Goal: Task Accomplishment & Management: Manage account settings

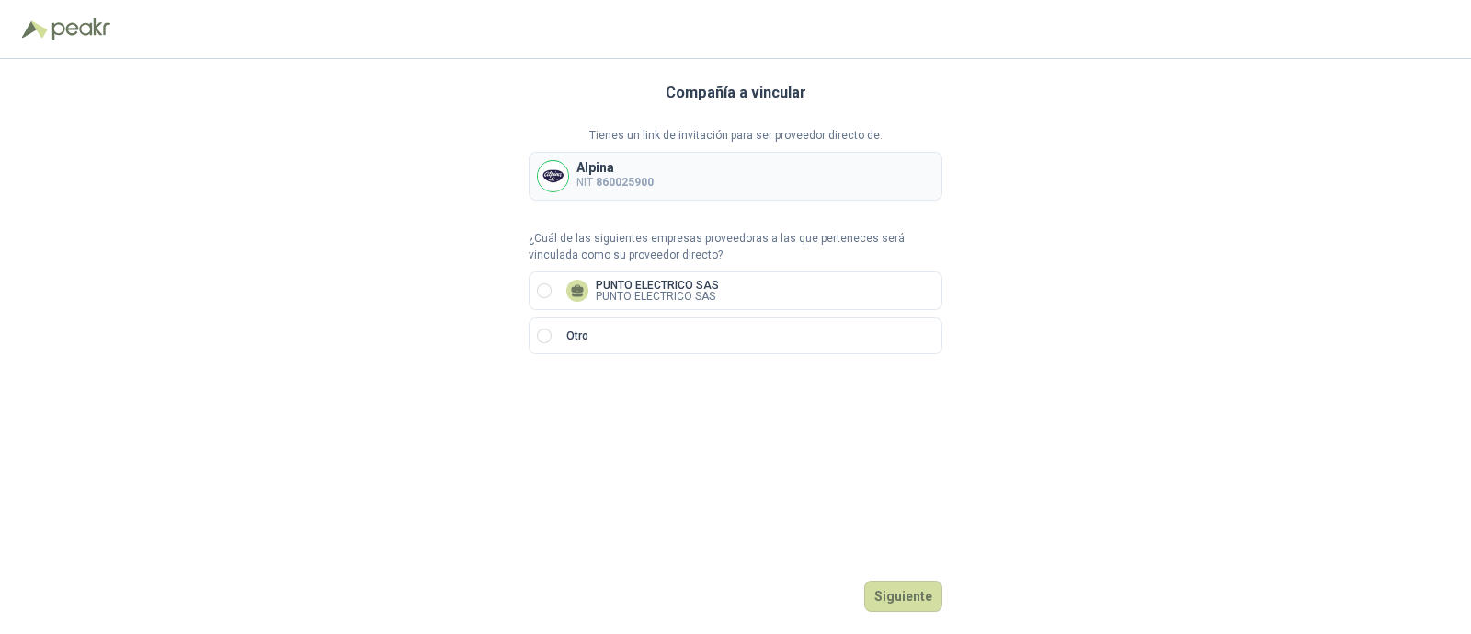
click at [651, 174] on p "NIT 860025900" at bounding box center [615, 182] width 77 height 17
click at [910, 597] on button "Siguiente" at bounding box center [903, 595] width 78 height 31
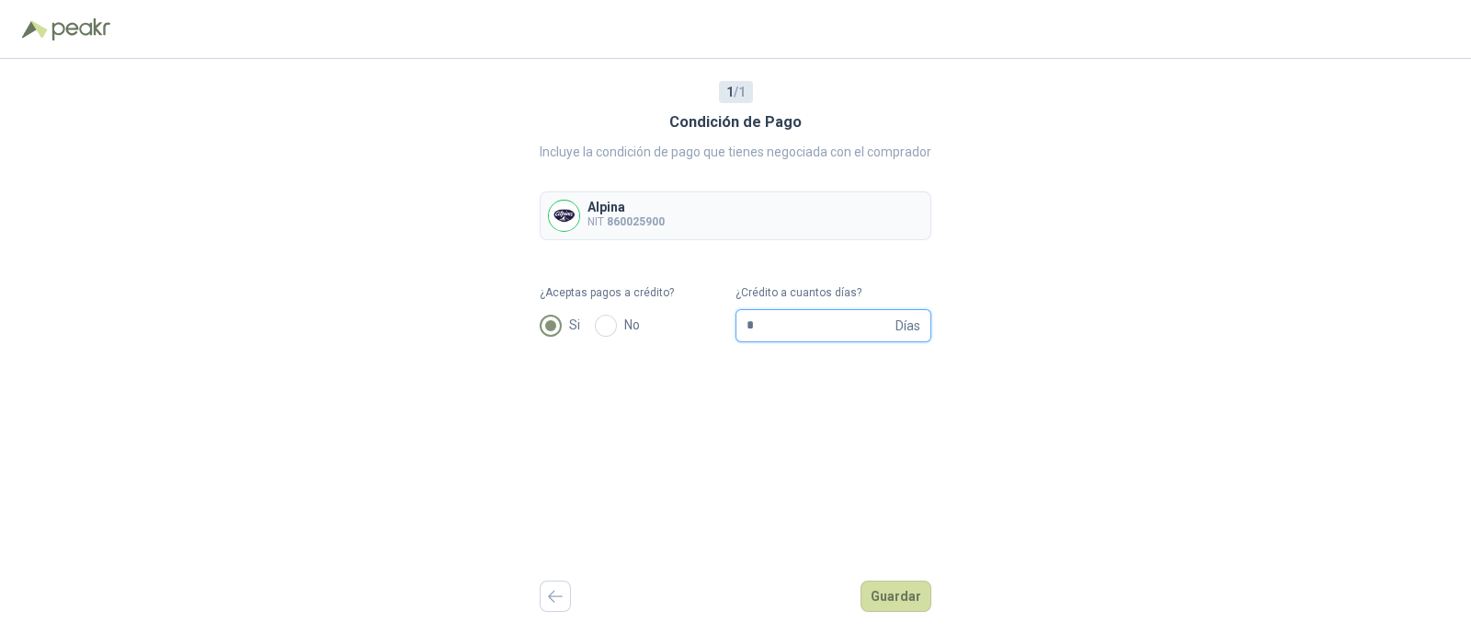
click at [841, 325] on input "*" at bounding box center [819, 325] width 145 height 31
type input "**"
click at [842, 411] on div "1 / 1 Condición de Pago Incluye la condición de pago que tienes negociada con e…" at bounding box center [736, 346] width 392 height 575
click at [908, 599] on button "Guardar" at bounding box center [896, 595] width 71 height 31
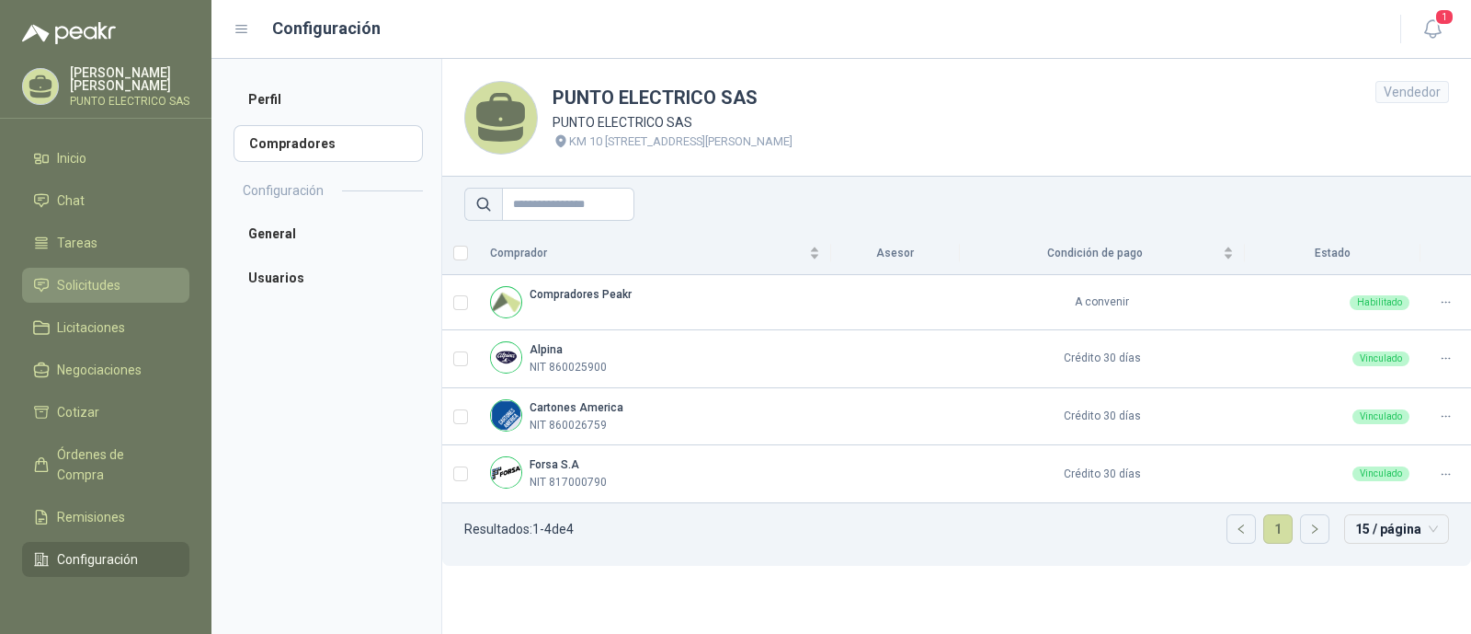
click at [83, 278] on span "Solicitudes" at bounding box center [88, 285] width 63 height 20
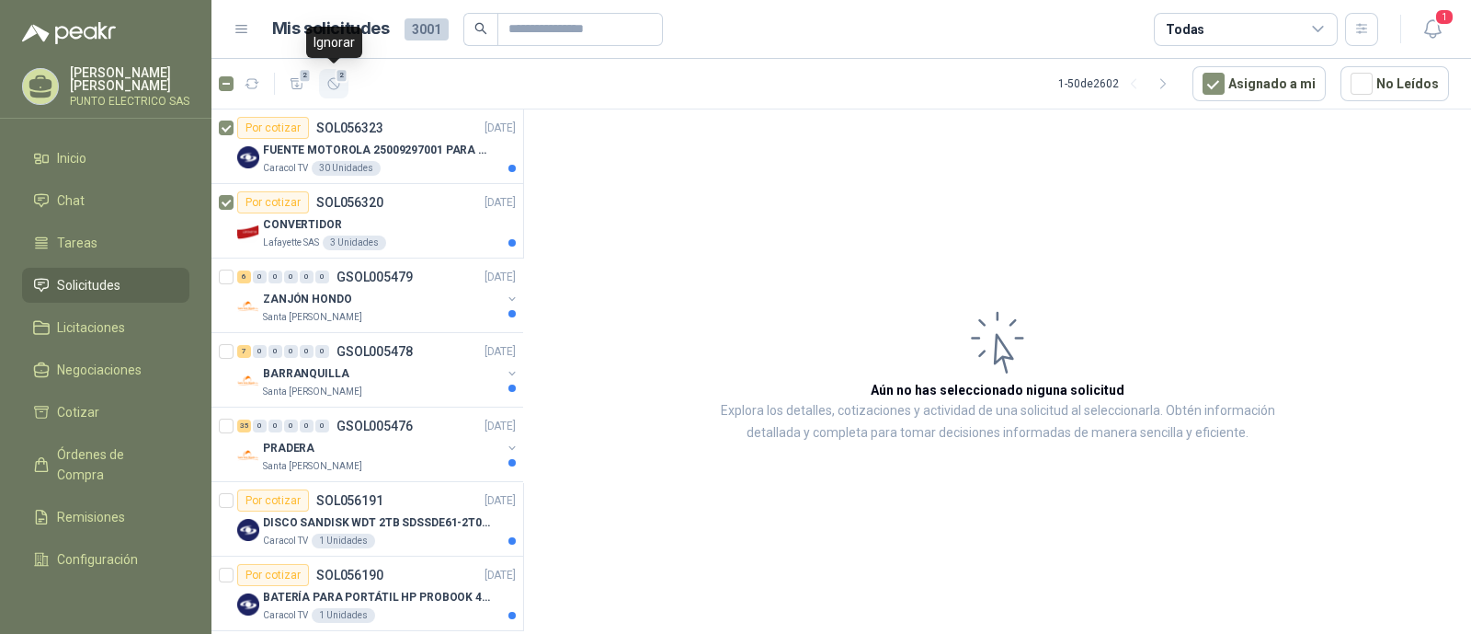
click at [336, 84] on icon "button" at bounding box center [334, 84] width 16 height 16
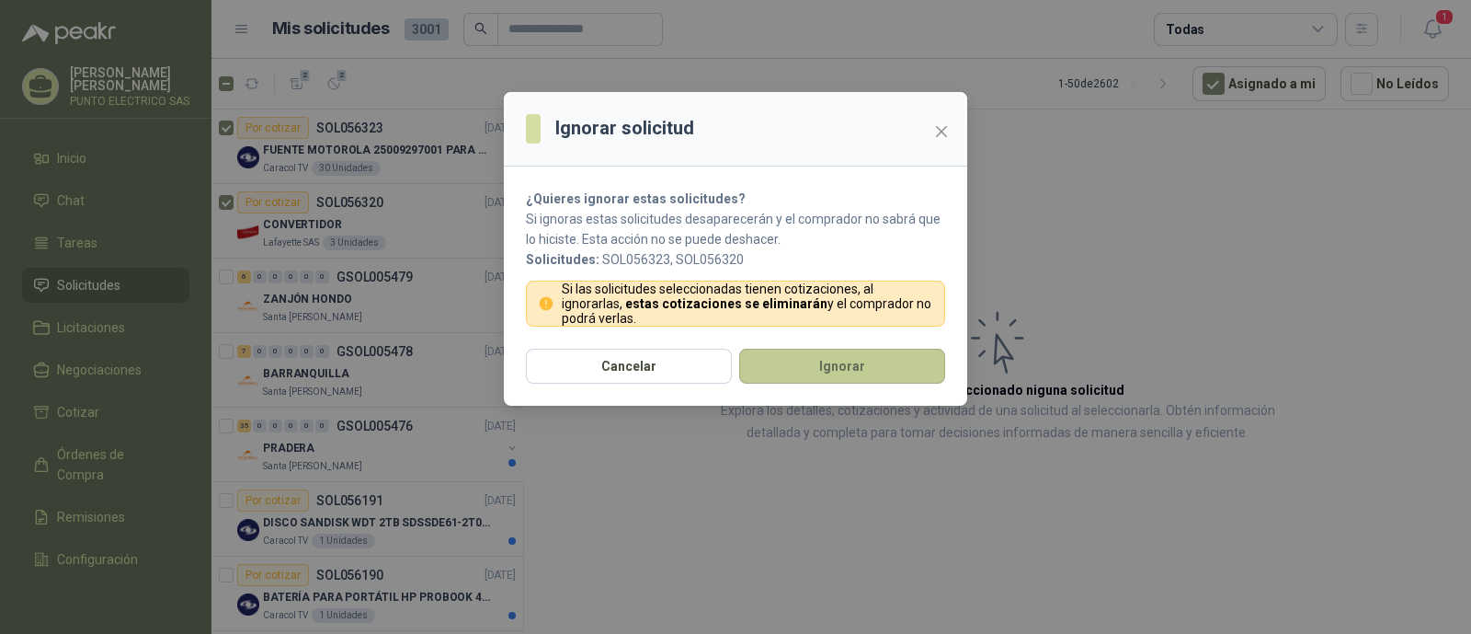
click at [826, 360] on button "Ignorar" at bounding box center [842, 366] width 206 height 35
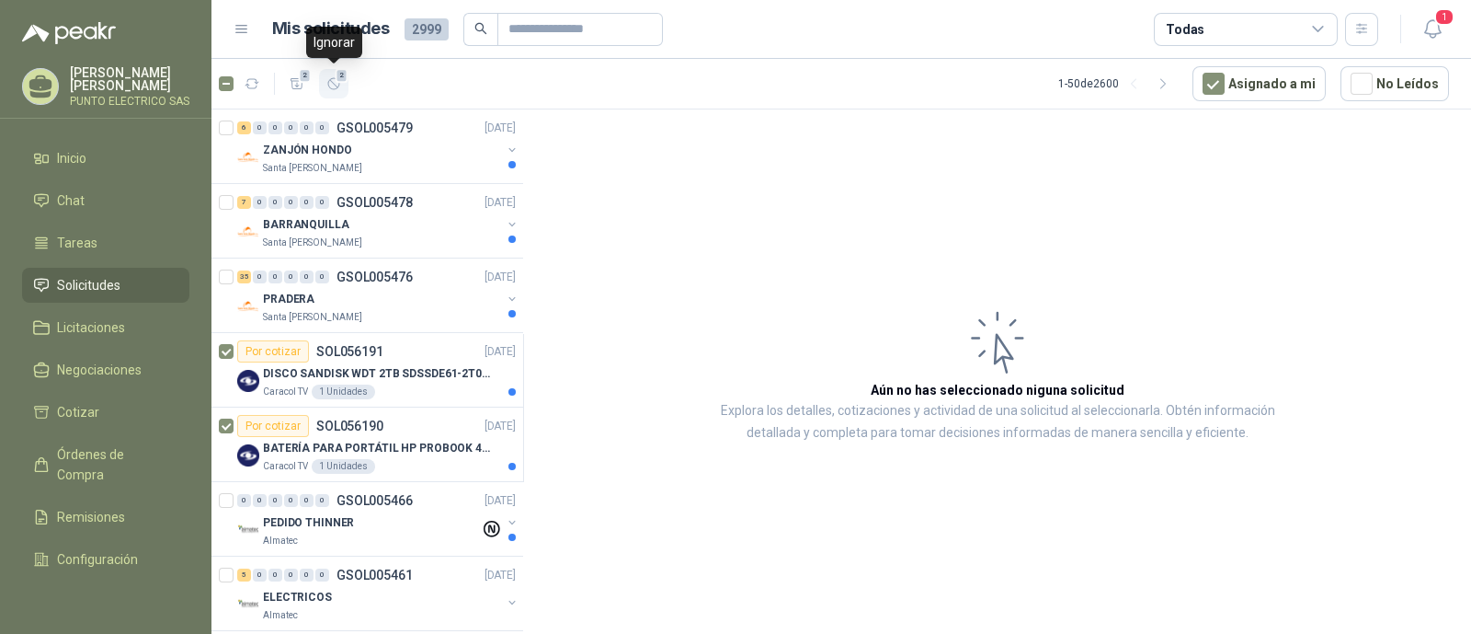
click at [336, 88] on icon "button" at bounding box center [333, 83] width 11 height 11
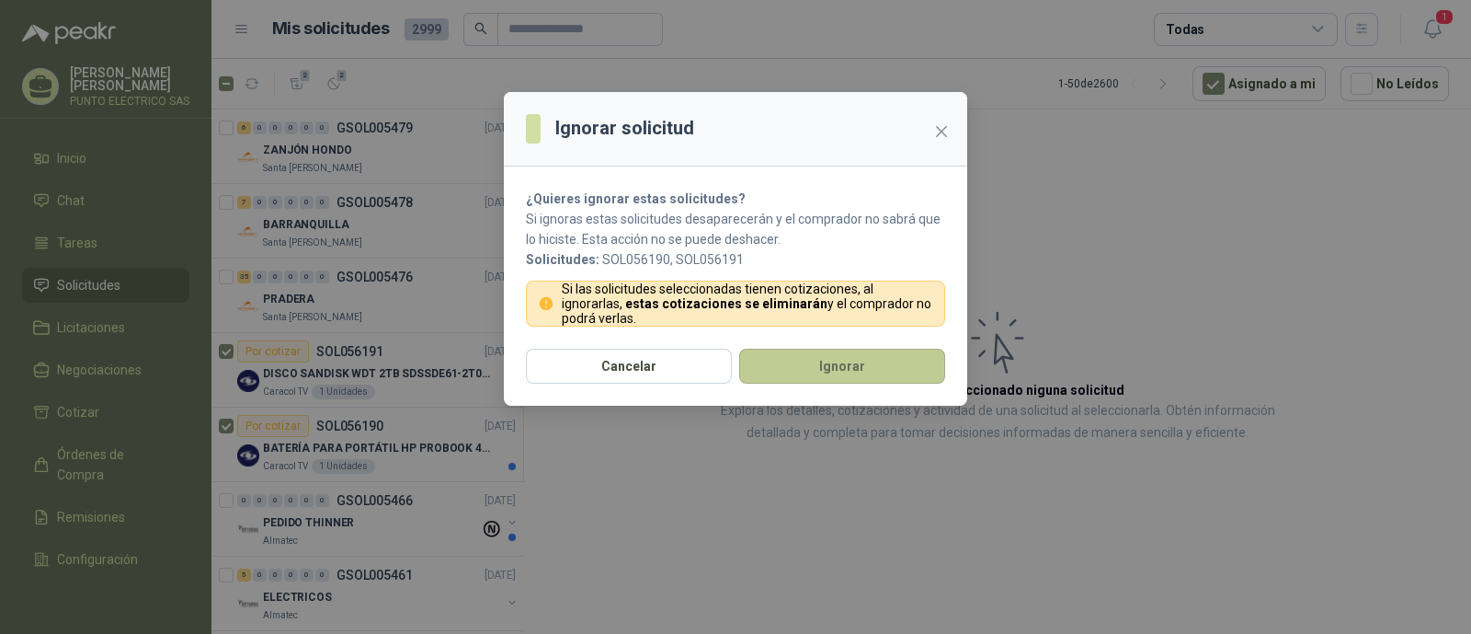
click at [829, 370] on button "Ignorar" at bounding box center [842, 366] width 206 height 35
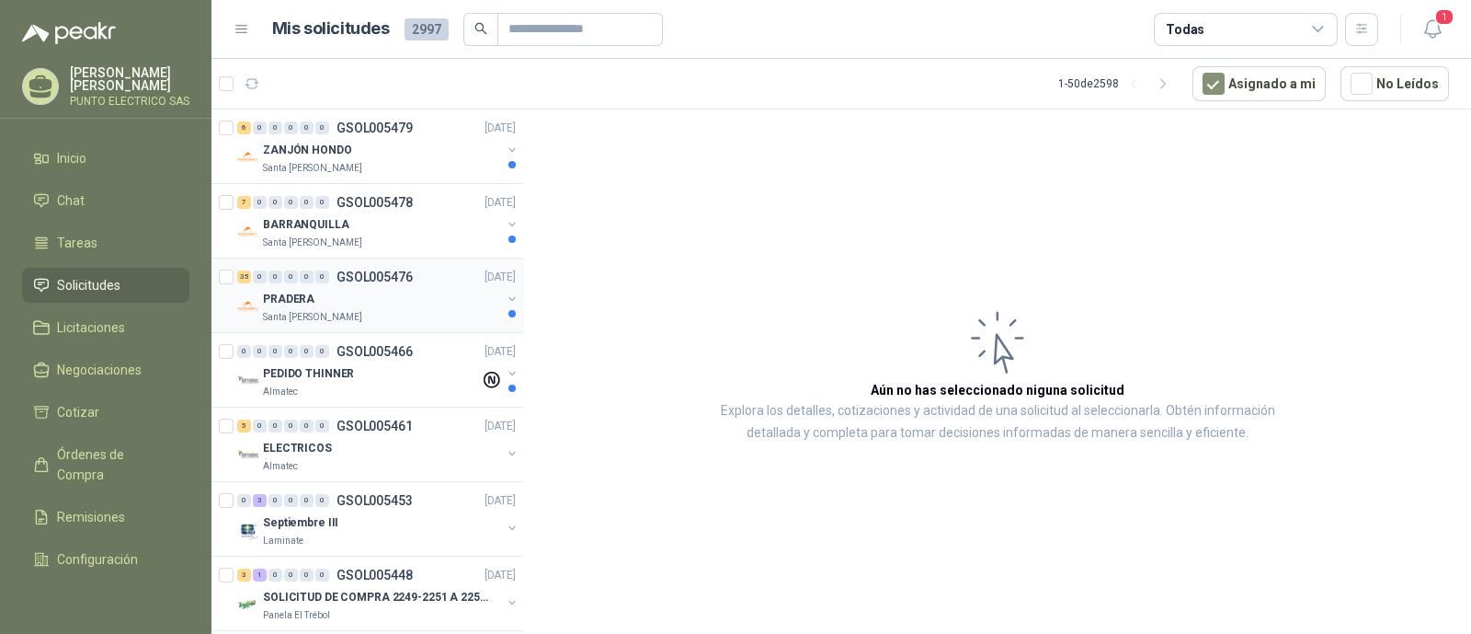
click at [383, 295] on div "PRADERA" at bounding box center [382, 299] width 238 height 22
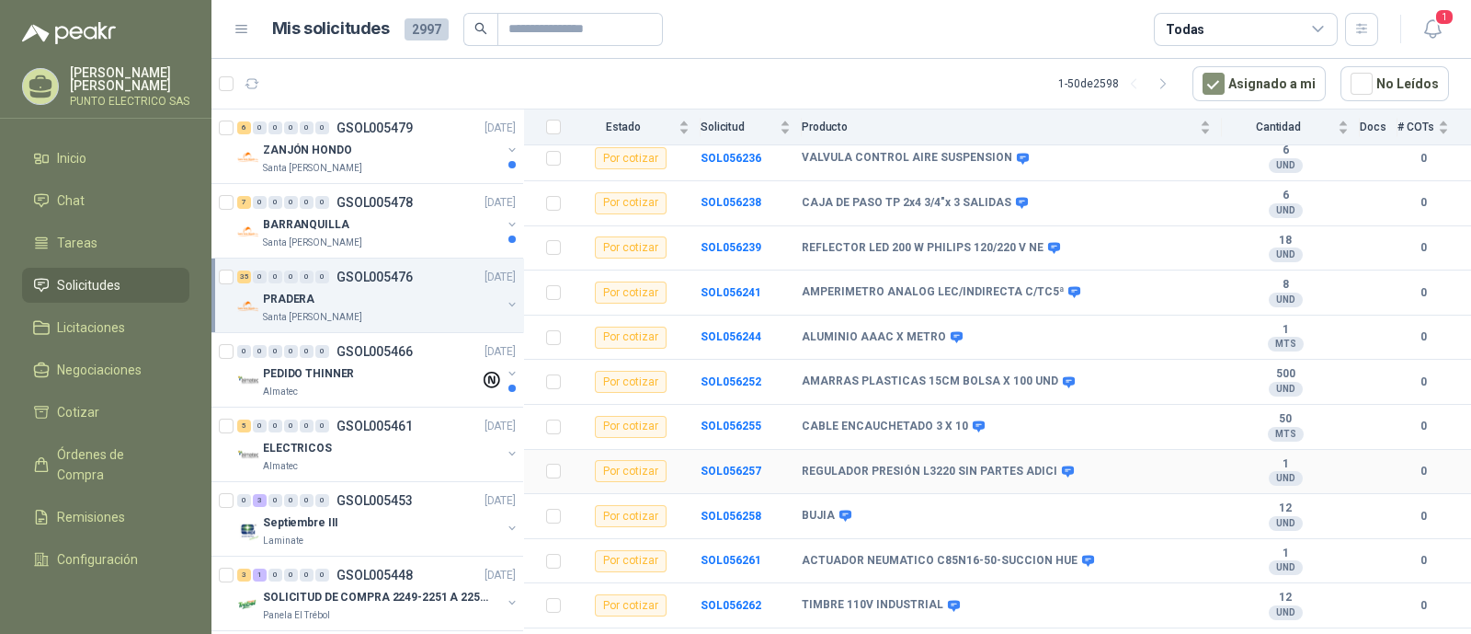
scroll to position [1034, 0]
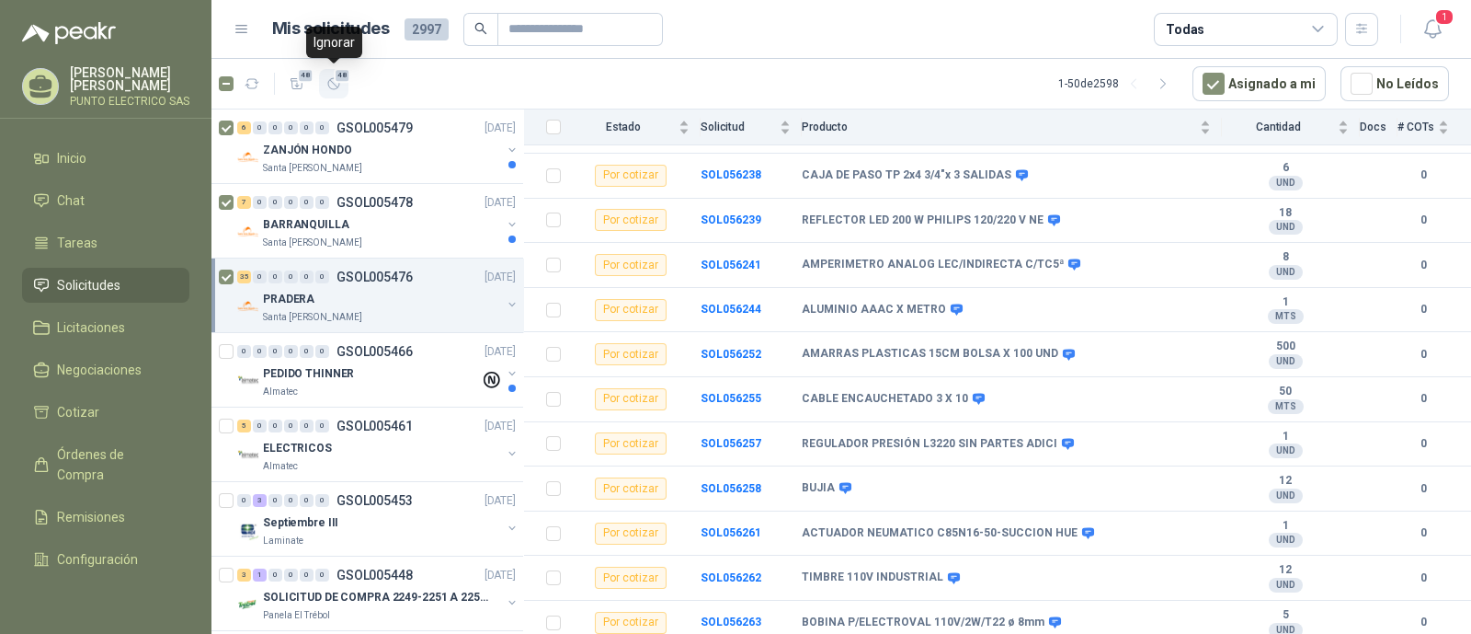
click at [335, 88] on icon "button" at bounding box center [334, 84] width 16 height 16
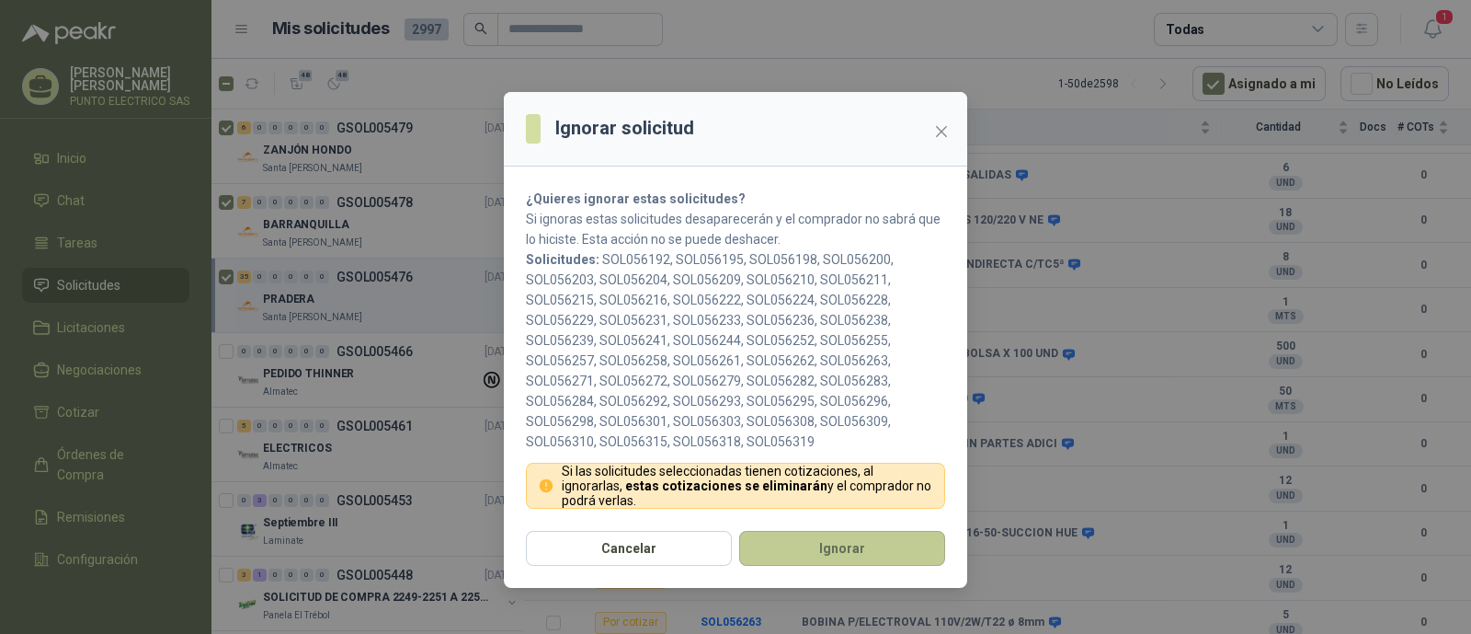
click at [845, 549] on button "Ignorar" at bounding box center [842, 548] width 206 height 35
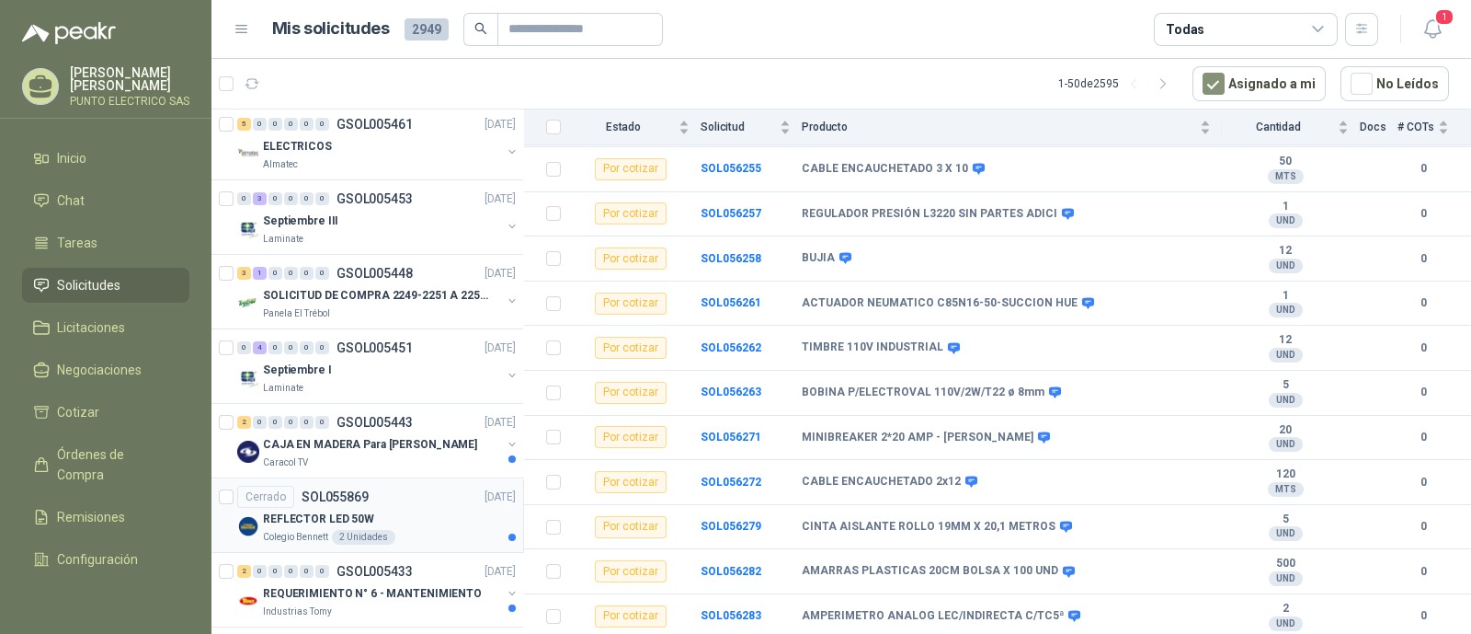
scroll to position [114, 0]
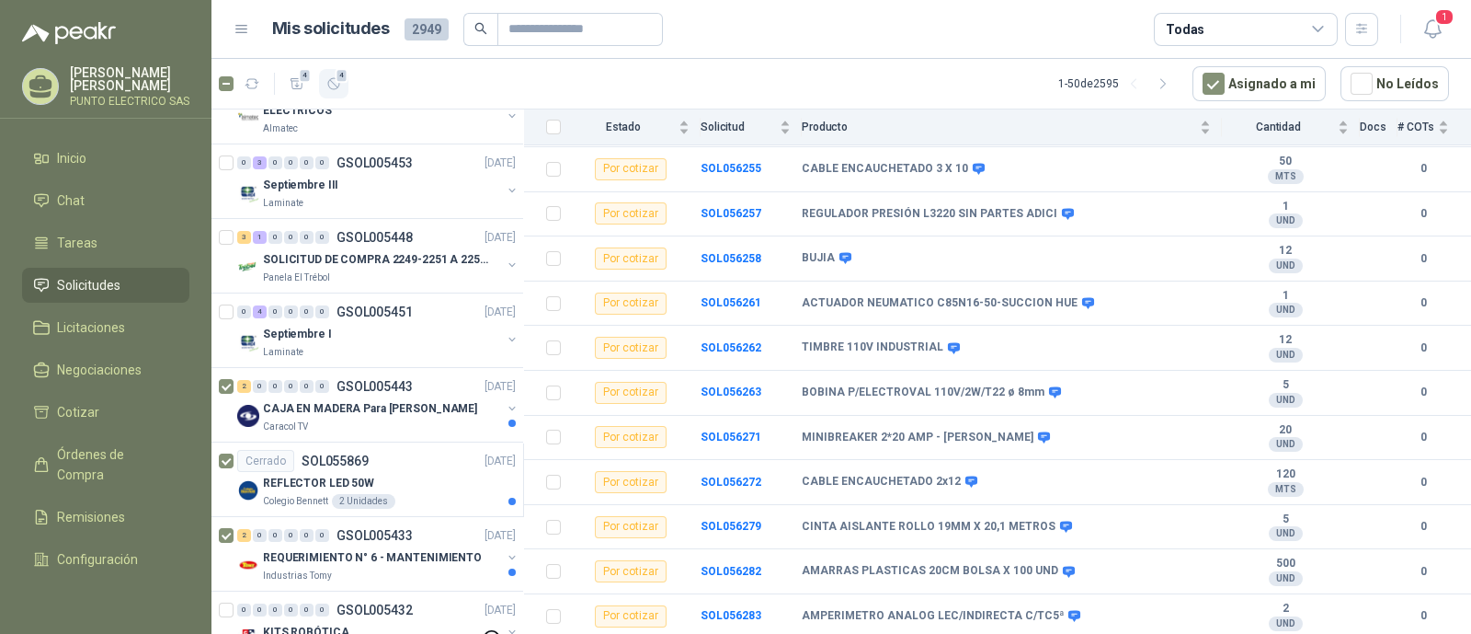
click at [339, 82] on icon "button" at bounding box center [333, 83] width 11 height 11
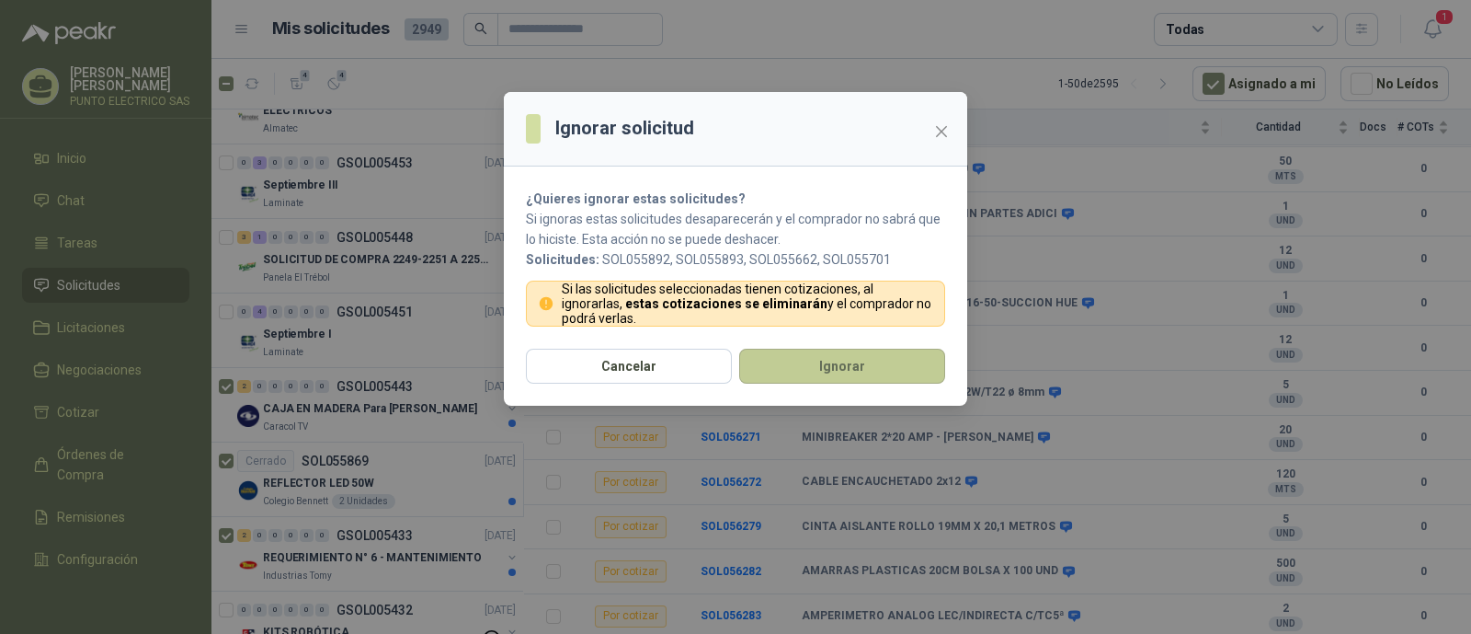
click at [850, 370] on button "Ignorar" at bounding box center [842, 366] width 206 height 35
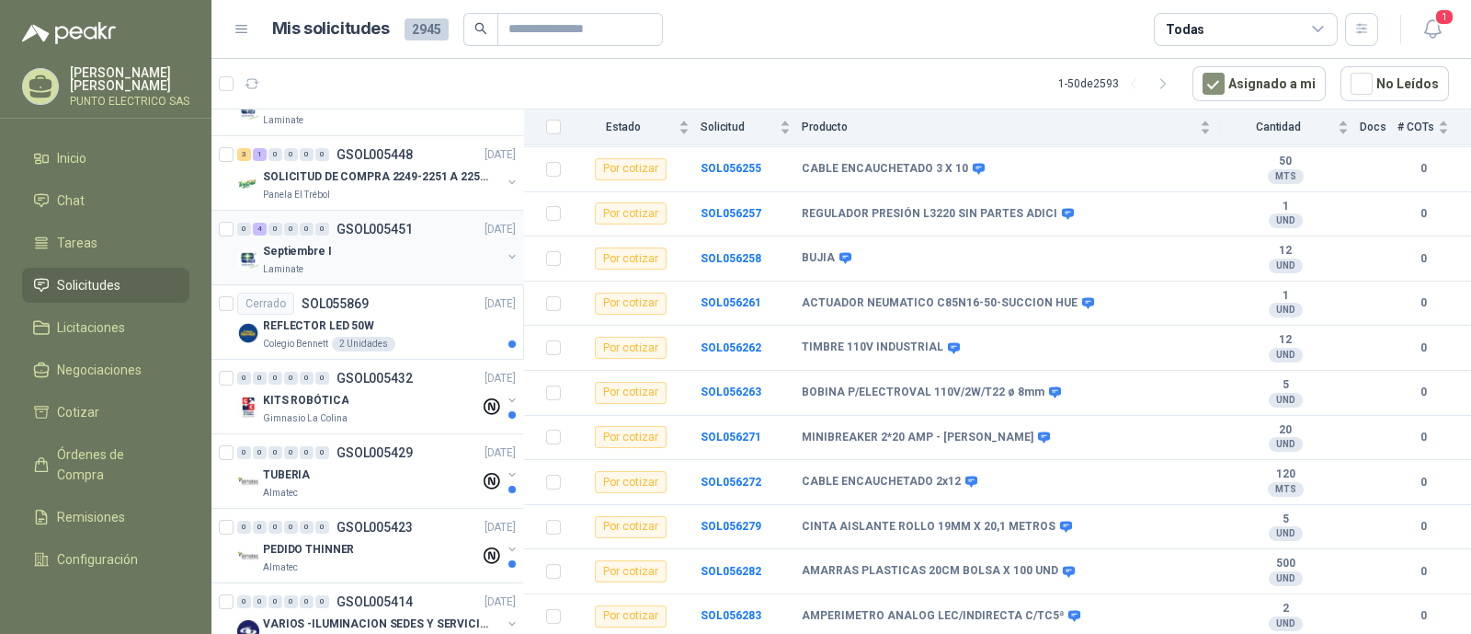
scroll to position [0, 0]
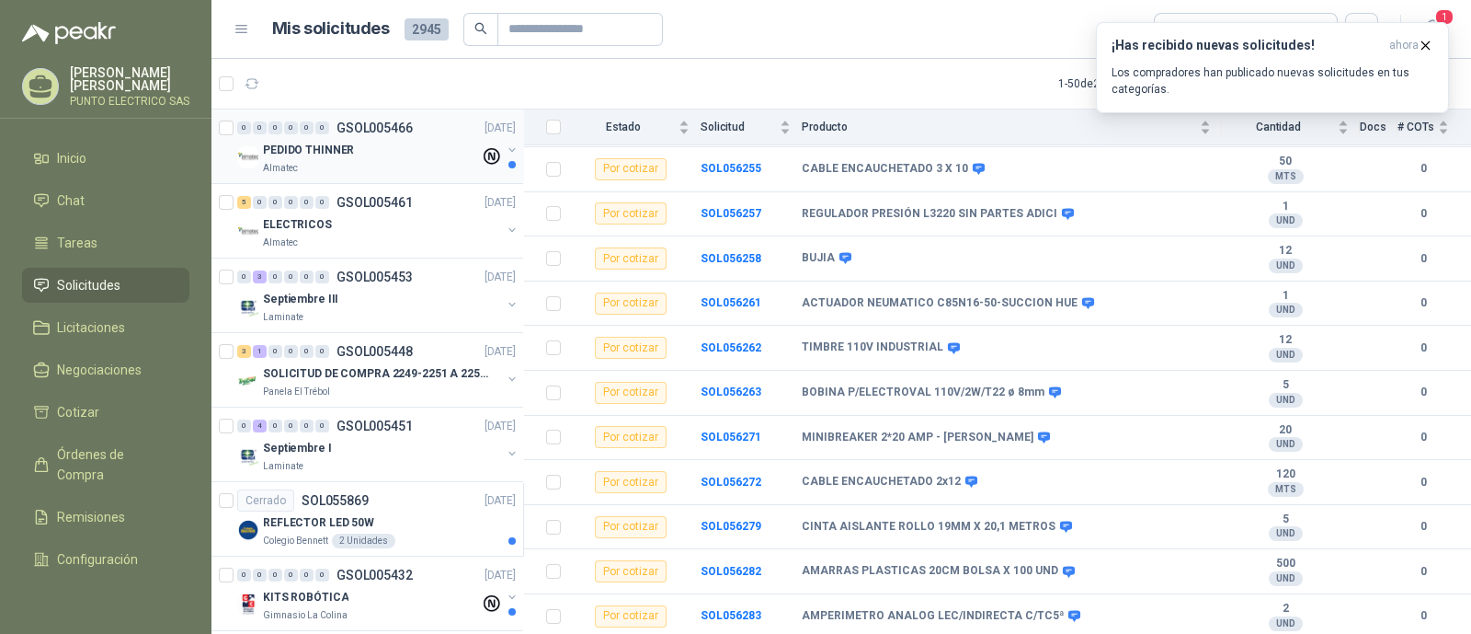
click at [397, 162] on div "Almatec" at bounding box center [371, 168] width 217 height 15
